Goal: Information Seeking & Learning: Learn about a topic

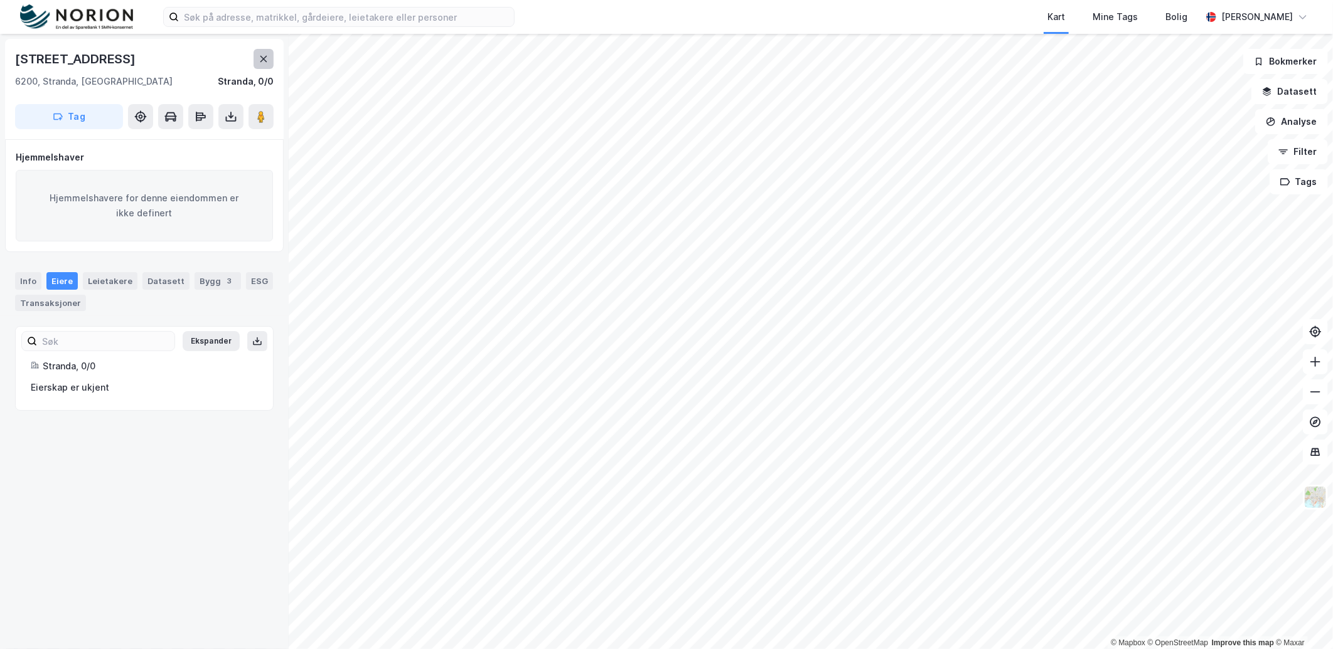
click at [265, 61] on icon at bounding box center [264, 59] width 10 height 10
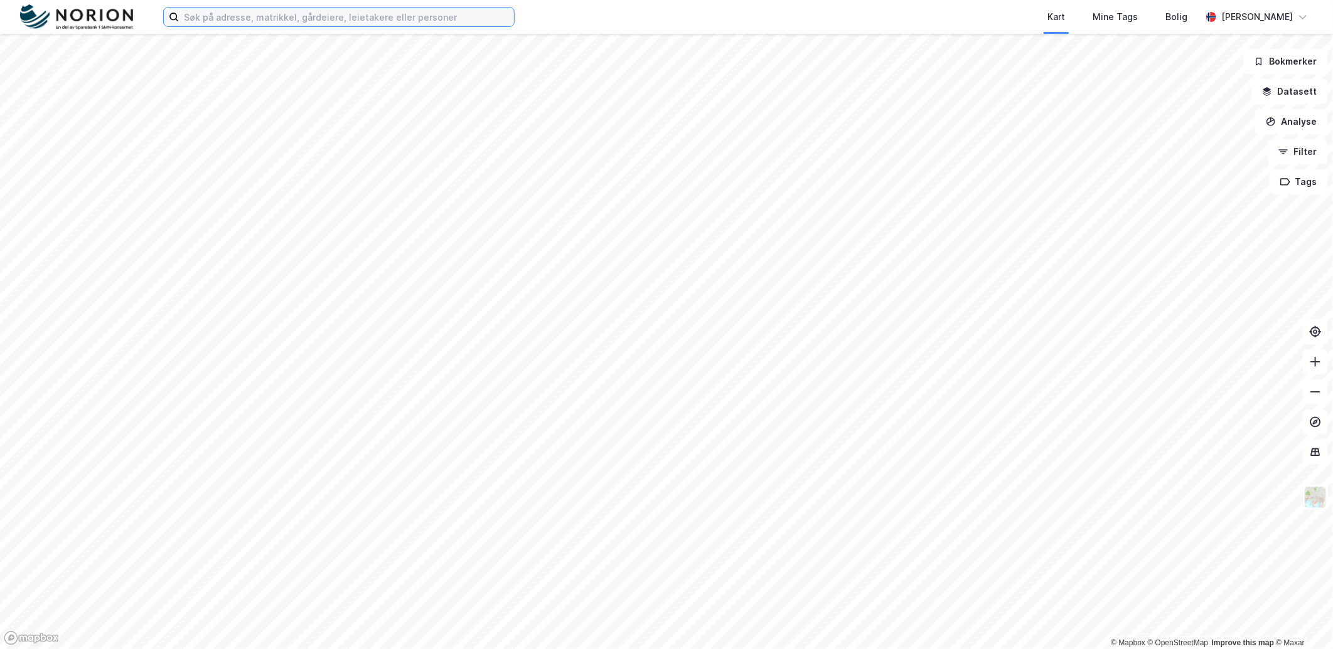
click at [237, 23] on input at bounding box center [346, 17] width 335 height 19
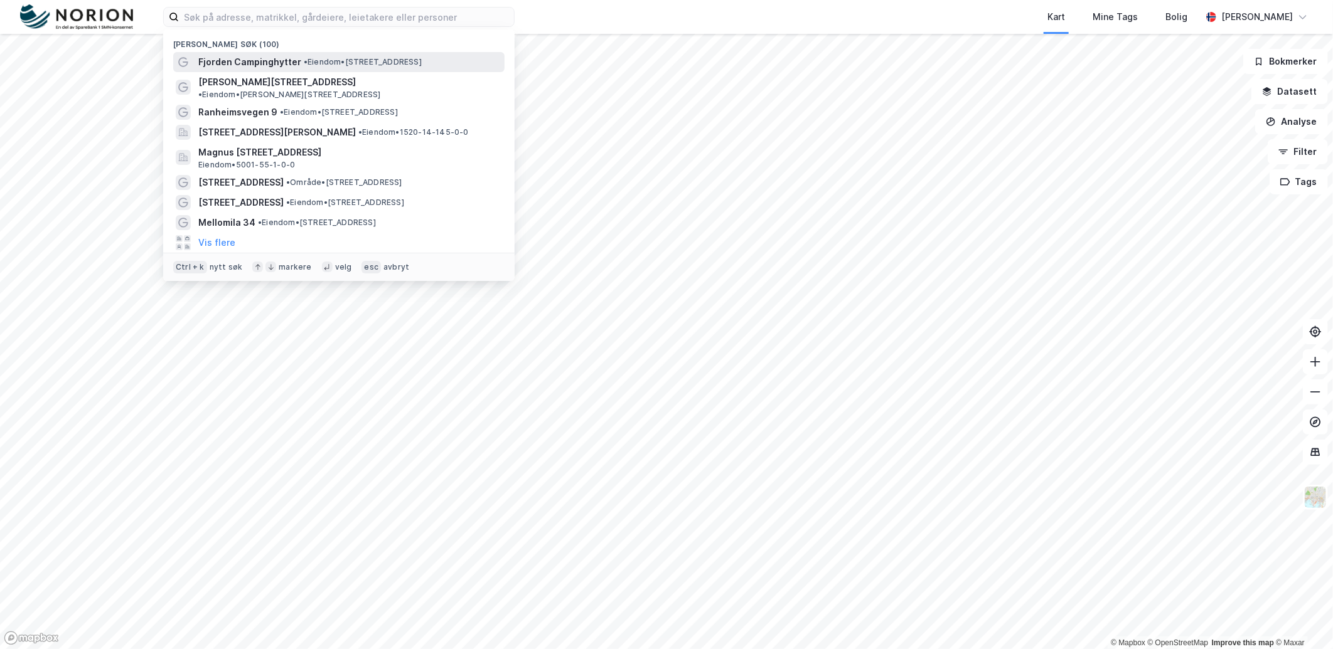
click at [239, 68] on span "Fjorden Campinghytter" at bounding box center [249, 62] width 103 height 15
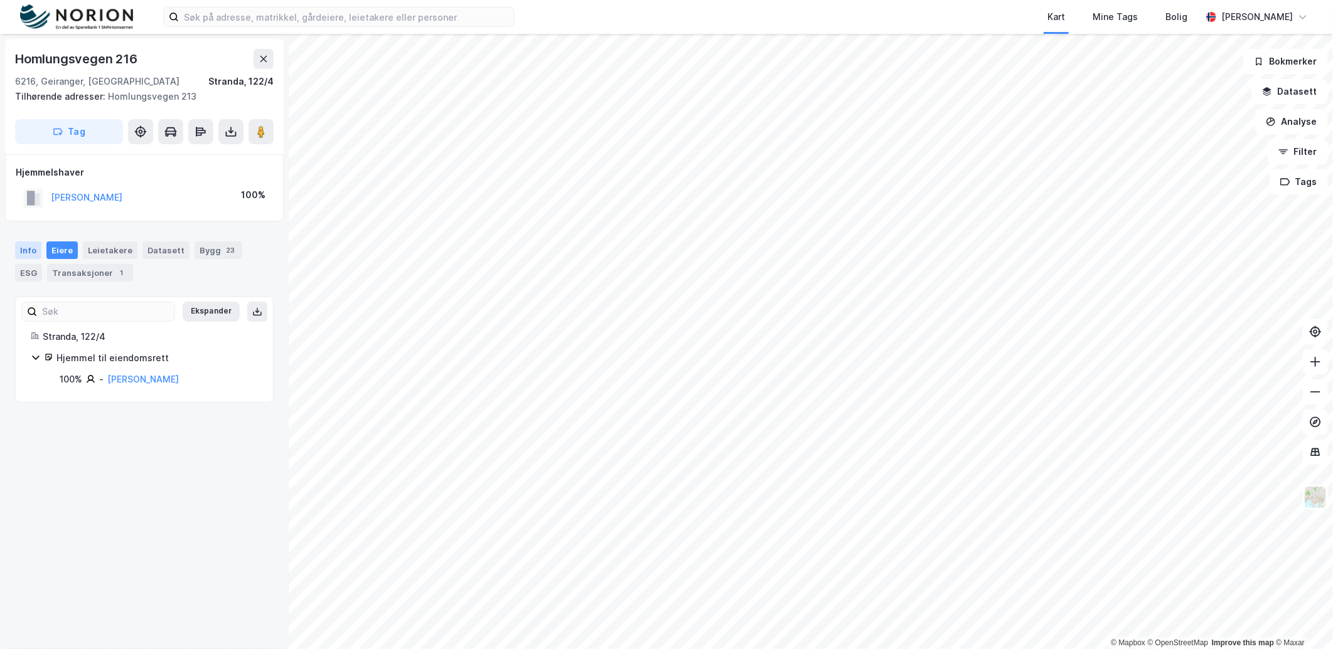
click at [35, 249] on div "Info" at bounding box center [28, 251] width 26 height 18
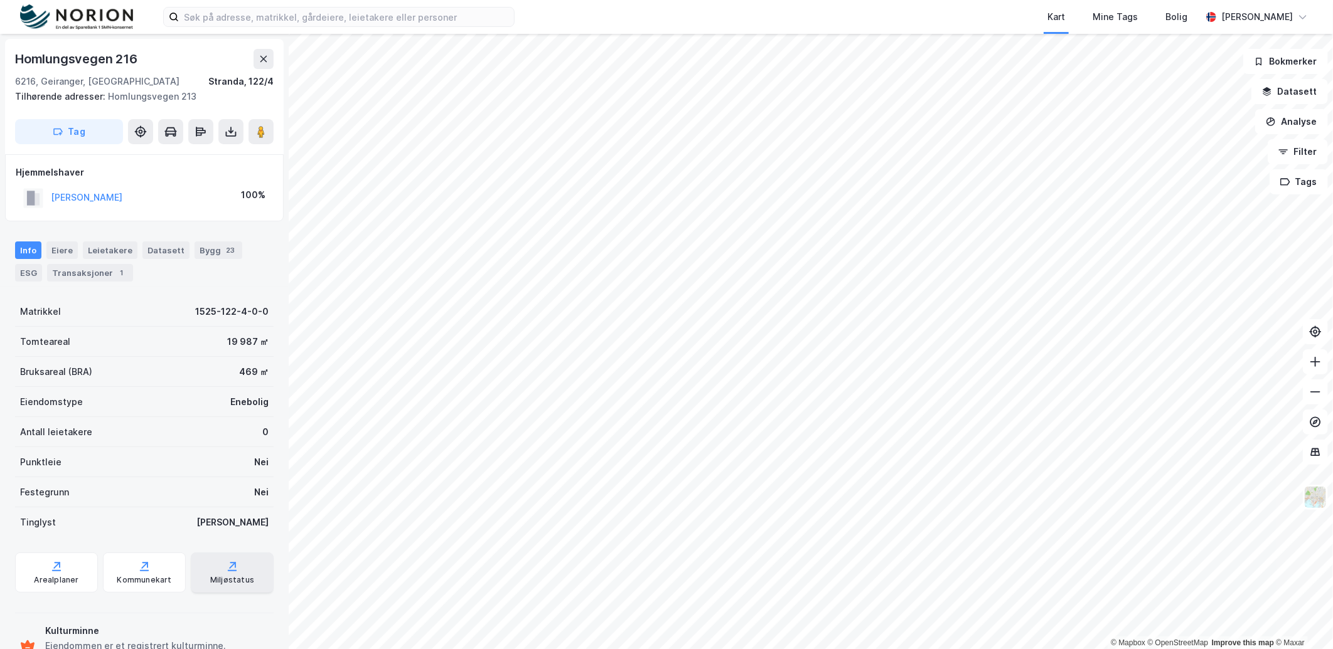
click at [226, 565] on icon at bounding box center [232, 566] width 13 height 13
